Goal: Task Accomplishment & Management: Use online tool/utility

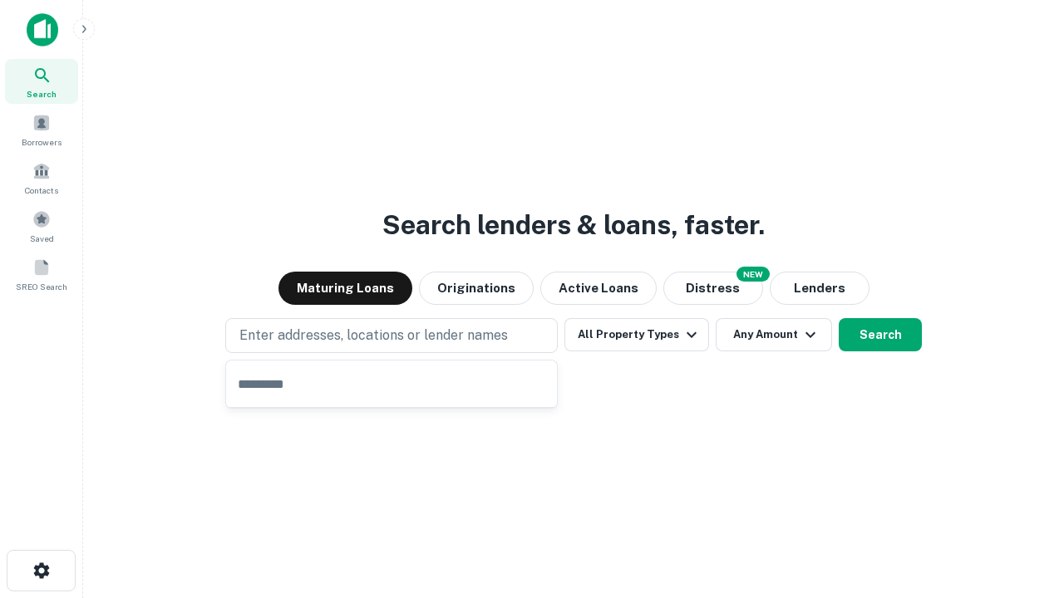
type input "**********"
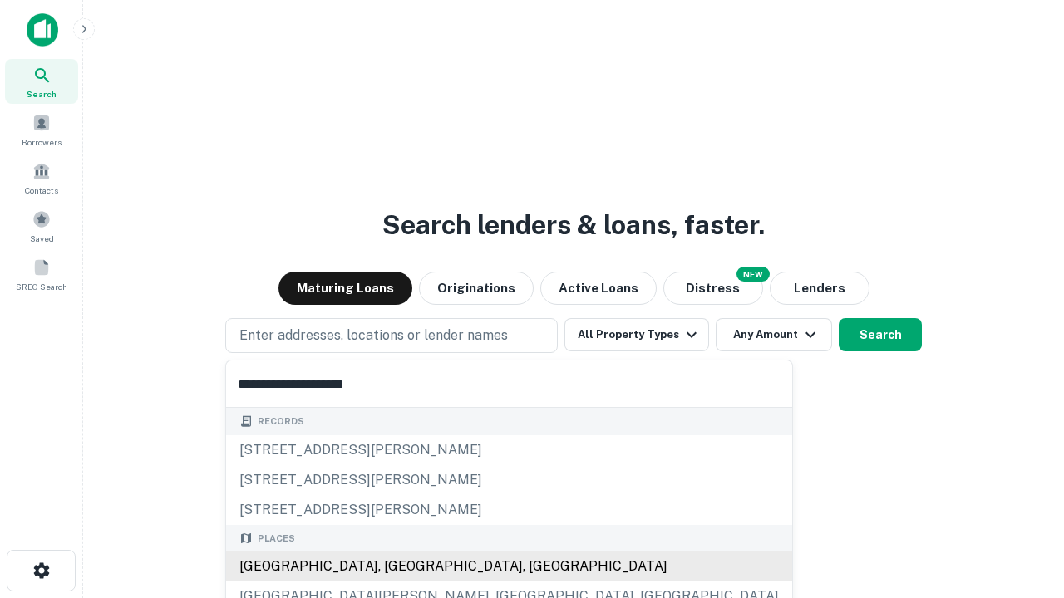
click at [397, 567] on div "[GEOGRAPHIC_DATA], [GEOGRAPHIC_DATA], [GEOGRAPHIC_DATA]" at bounding box center [509, 567] width 566 height 30
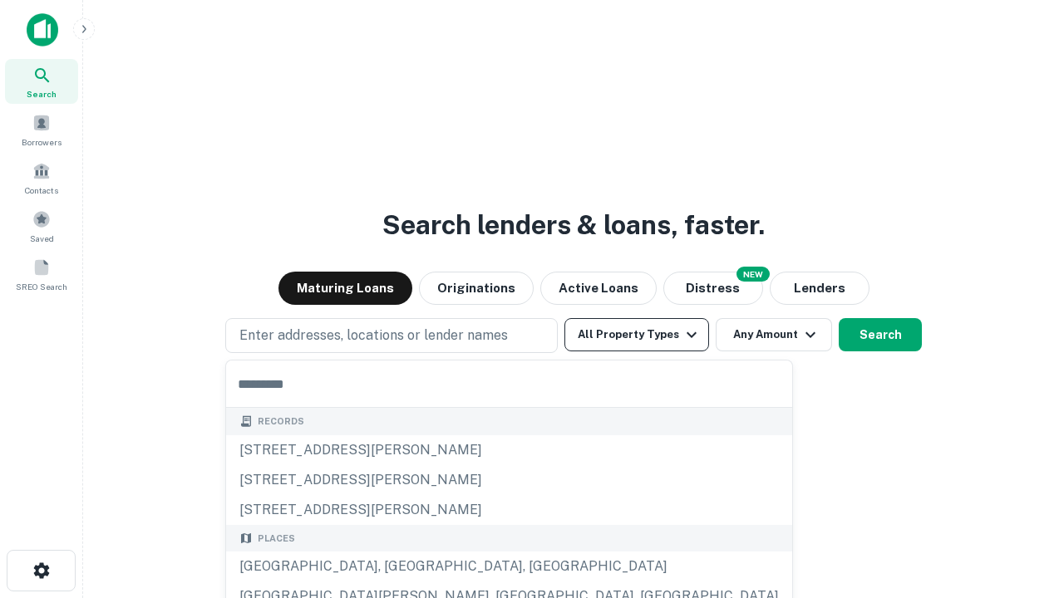
click at [637, 335] on button "All Property Types" at bounding box center [636, 334] width 145 height 33
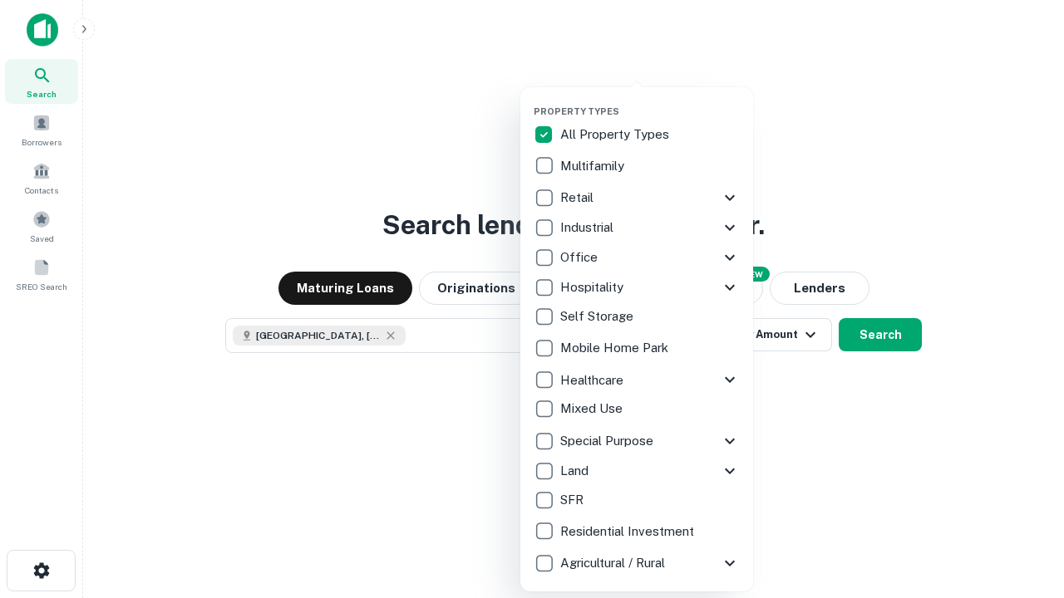
click at [650, 101] on button "button" at bounding box center [650, 101] width 233 height 1
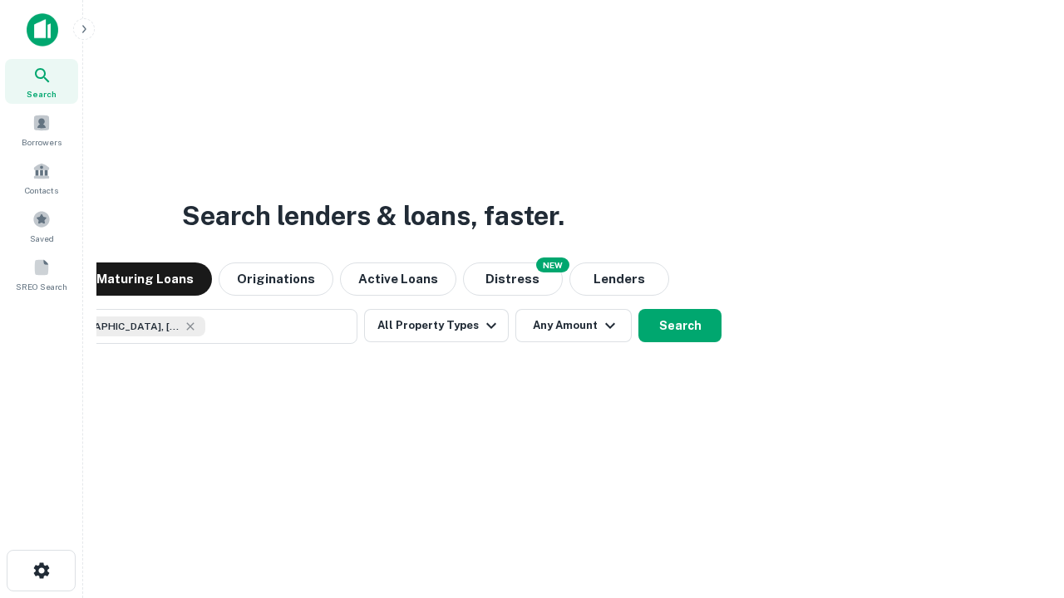
scroll to position [27, 0]
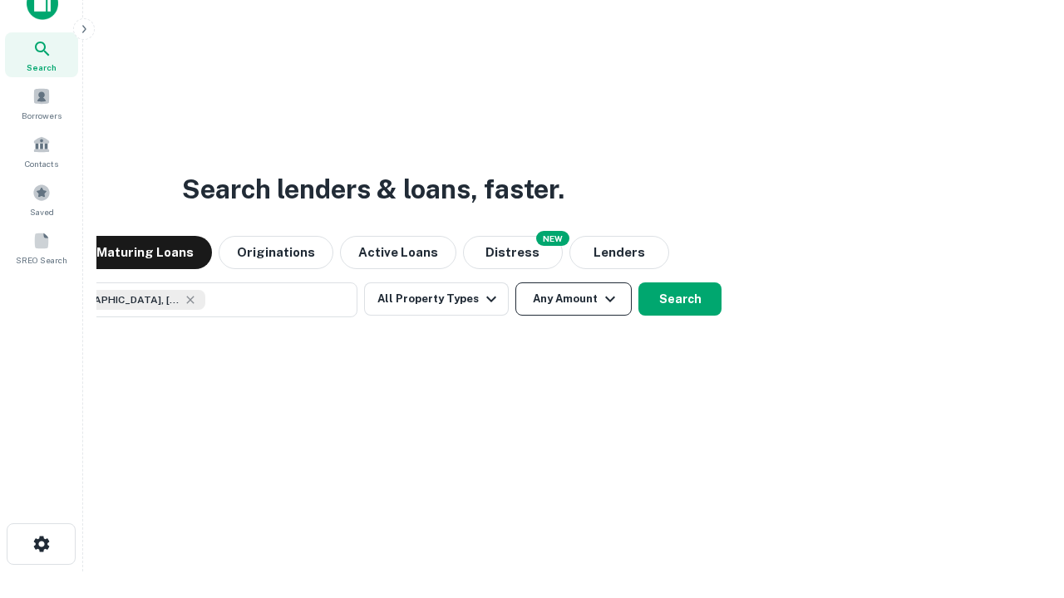
click at [515, 283] on button "Any Amount" at bounding box center [573, 299] width 116 height 33
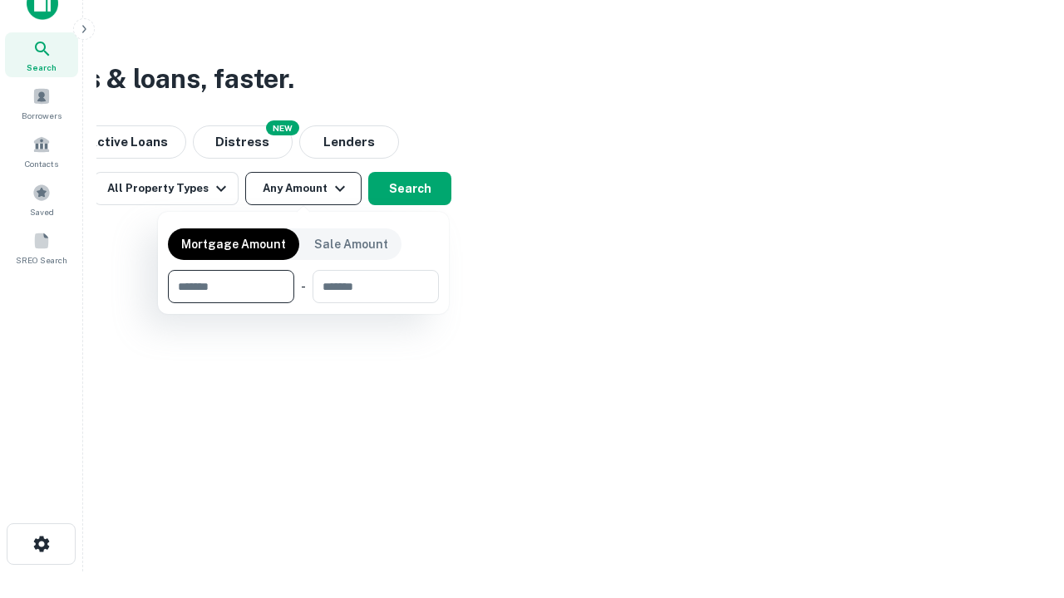
type input "*******"
click at [303, 303] on button "button" at bounding box center [303, 303] width 271 height 1
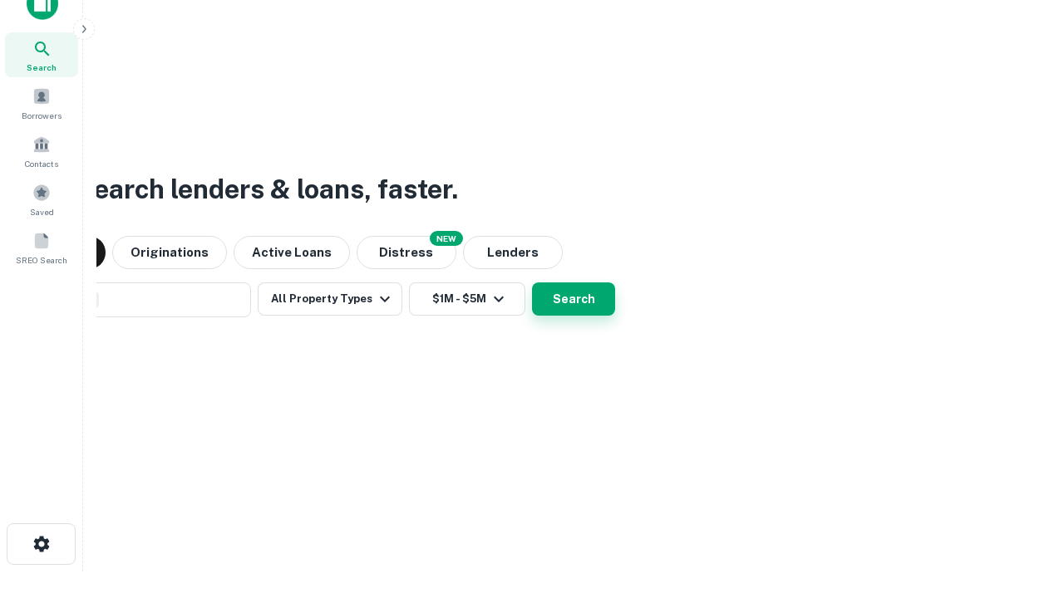
click at [532, 283] on button "Search" at bounding box center [573, 299] width 83 height 33
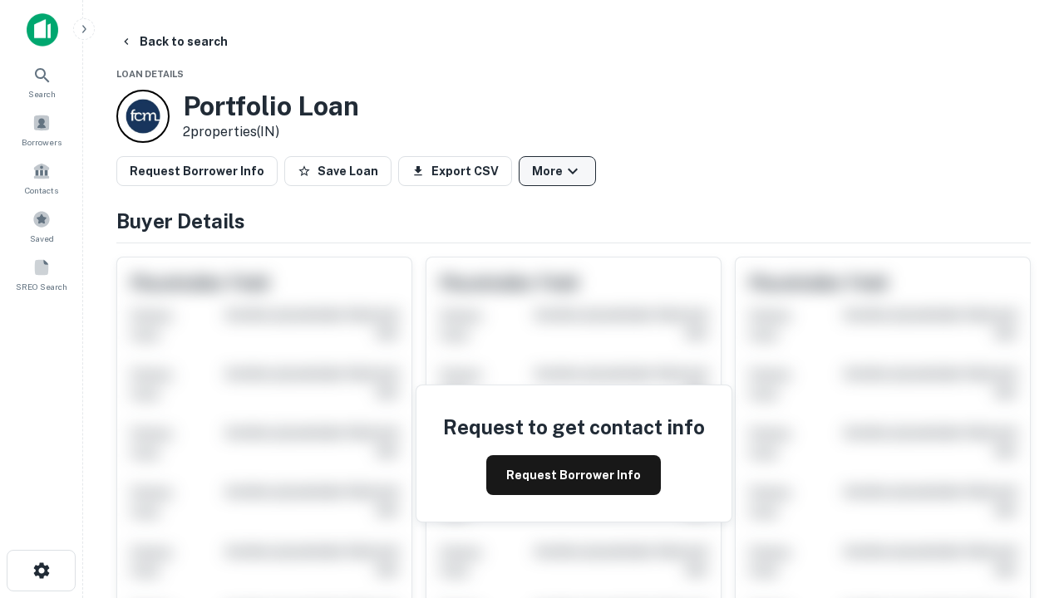
click at [557, 171] on button "More" at bounding box center [557, 171] width 77 height 30
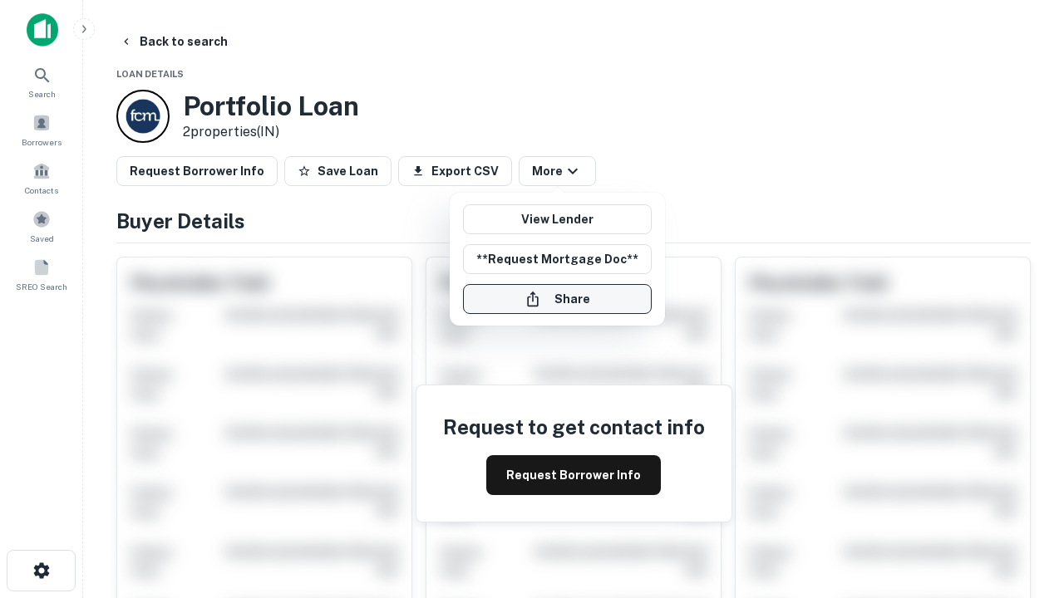
click at [557, 299] on button "Share" at bounding box center [557, 299] width 189 height 30
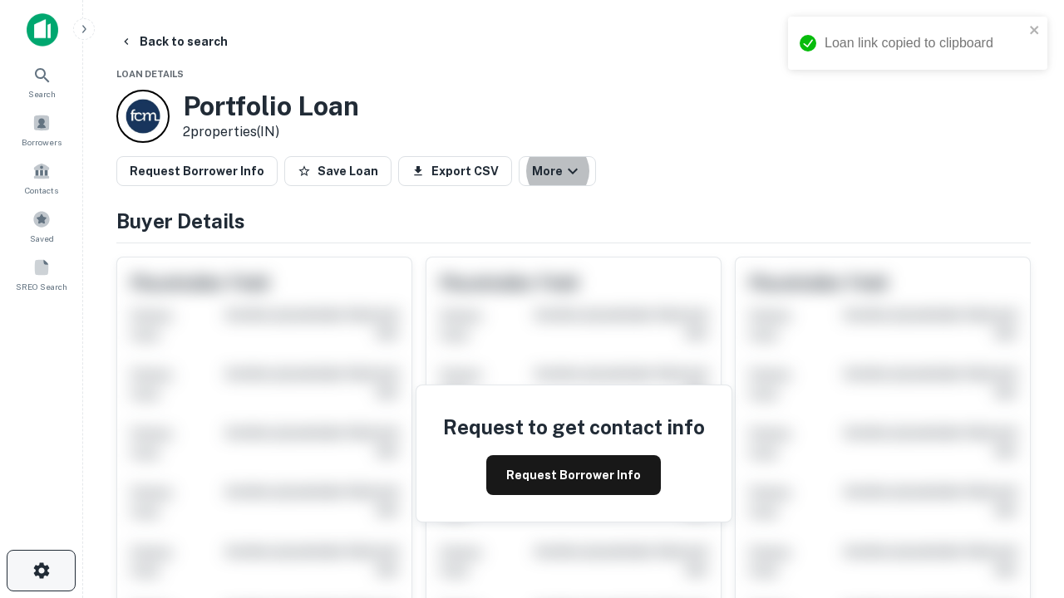
click at [41, 571] on icon "button" at bounding box center [42, 571] width 20 height 20
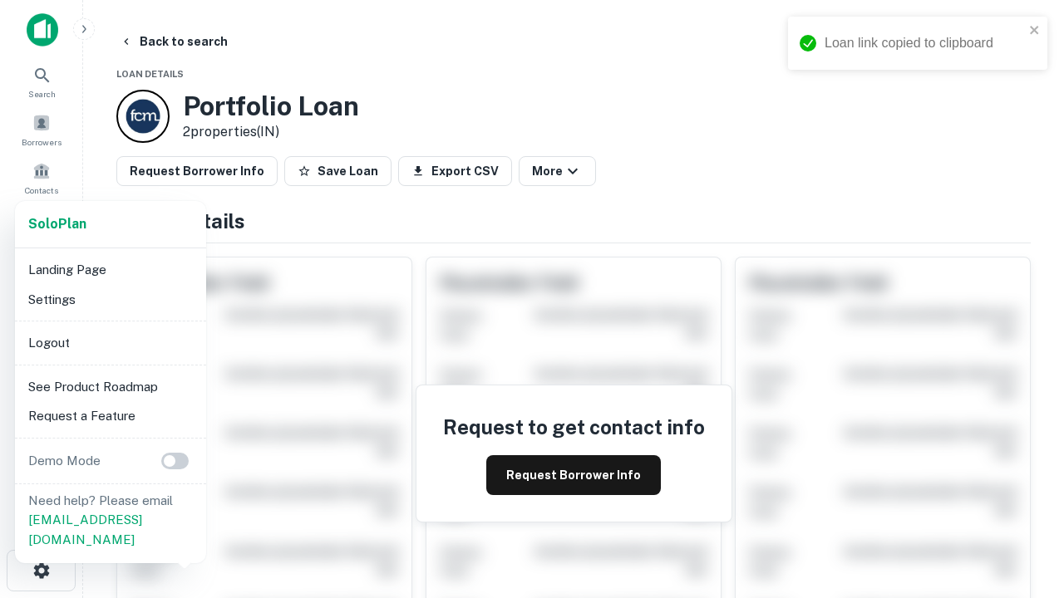
click at [110, 342] on li "Logout" at bounding box center [111, 343] width 178 height 30
